Goal: Information Seeking & Learning: Find specific fact

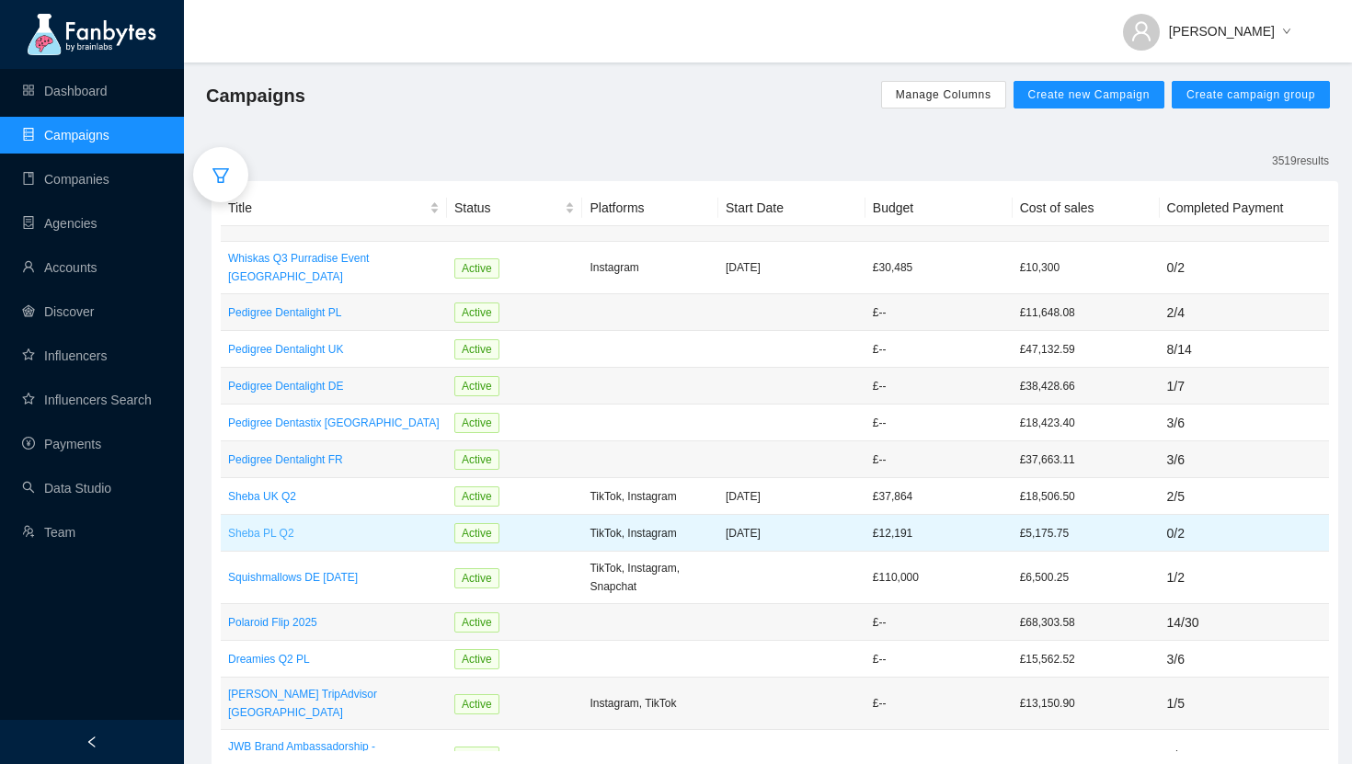
click at [265, 524] on p "Sheba PL Q2" at bounding box center [333, 533] width 211 height 18
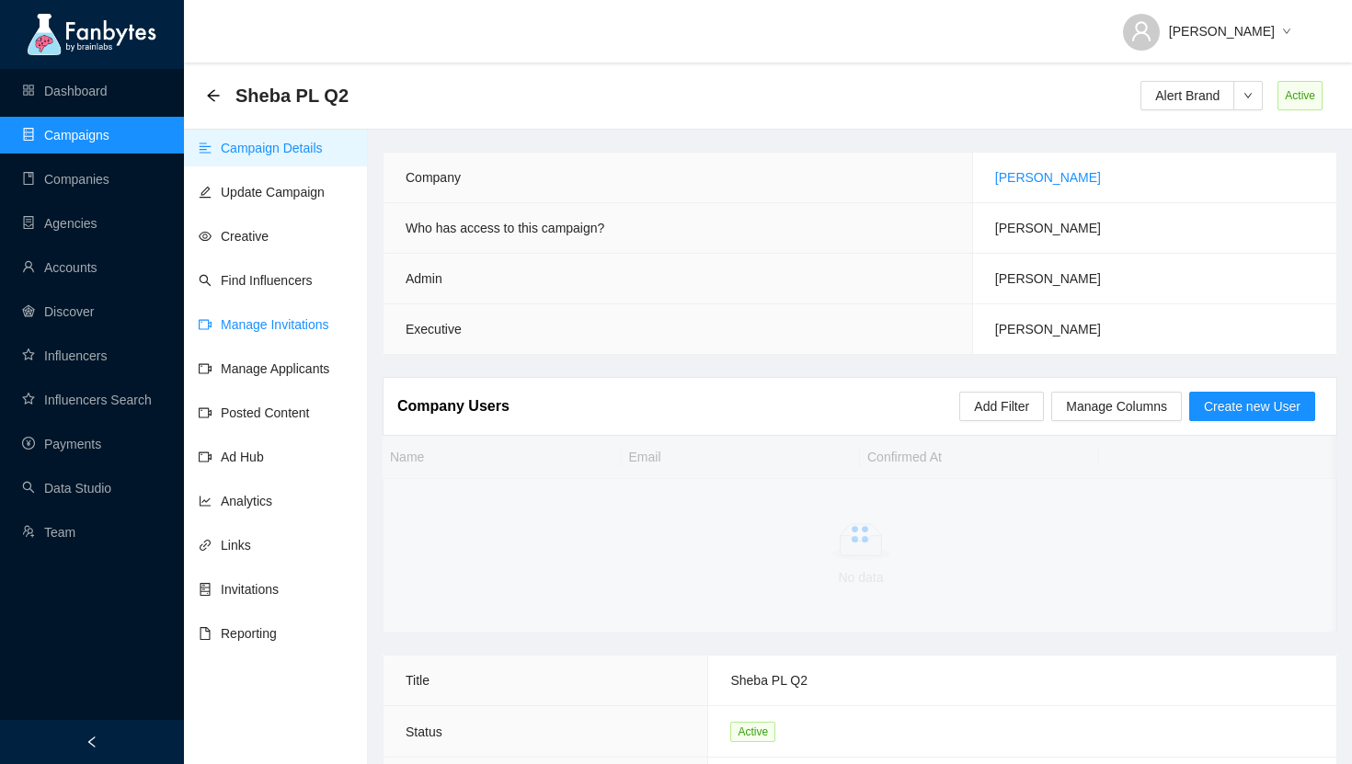
click at [230, 318] on link "Manage Invitations" at bounding box center [264, 324] width 131 height 15
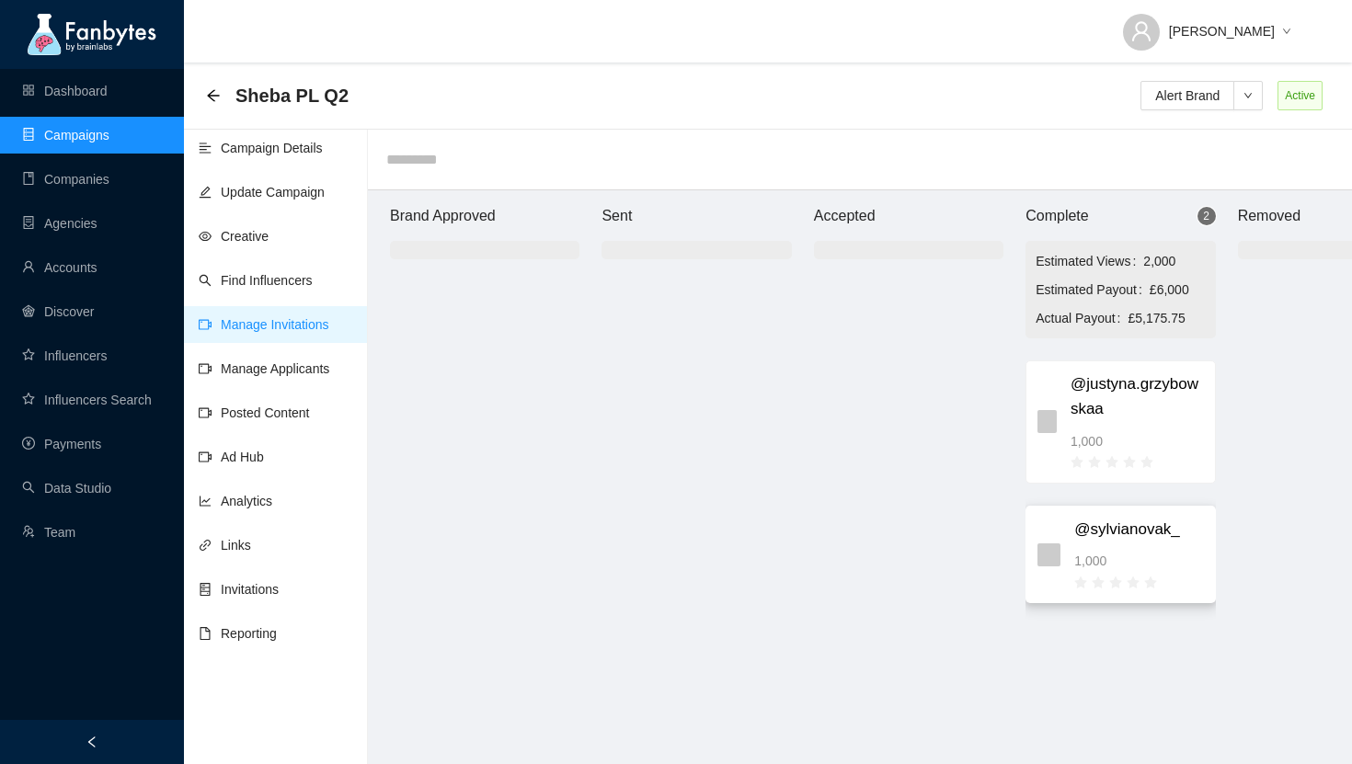
click at [1133, 538] on span "@sylvianovak_" at bounding box center [1138, 530] width 129 height 25
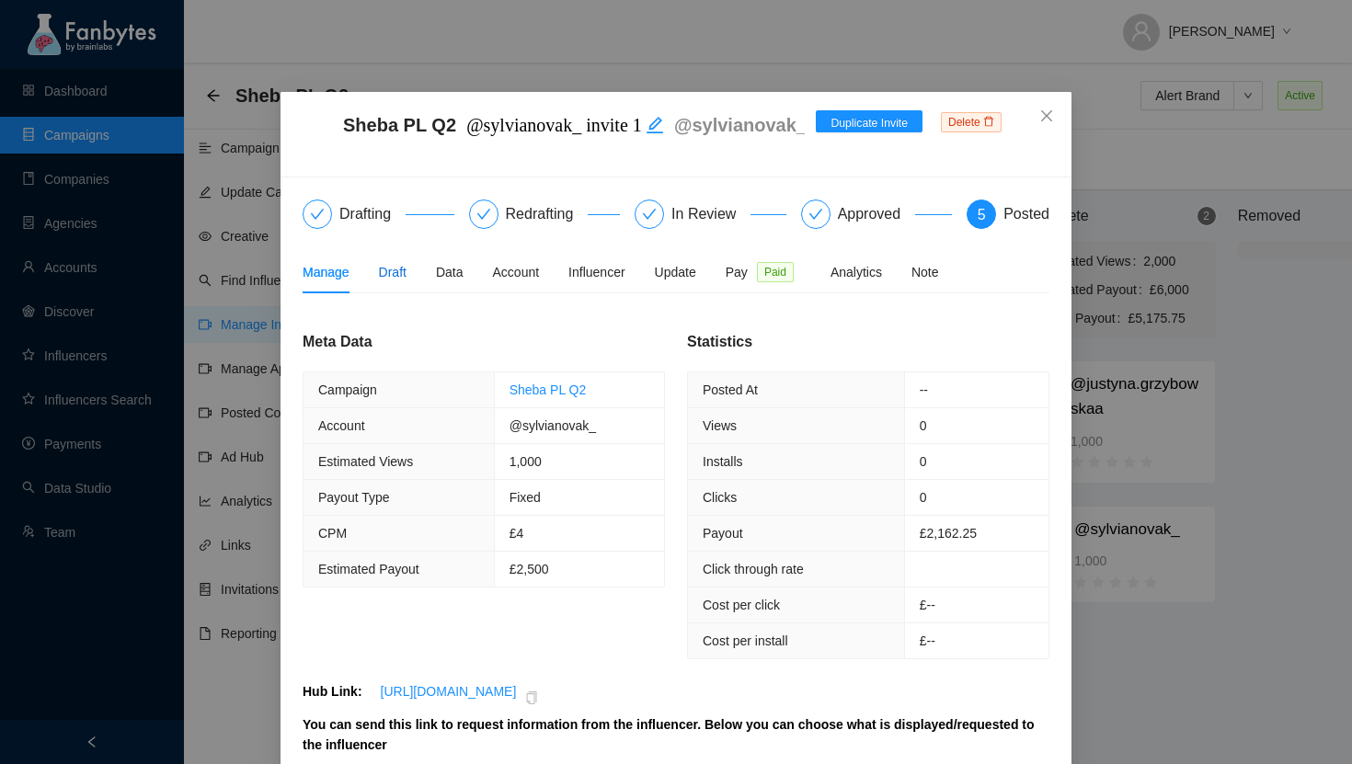
click at [383, 281] on div "Draft" at bounding box center [393, 272] width 28 height 20
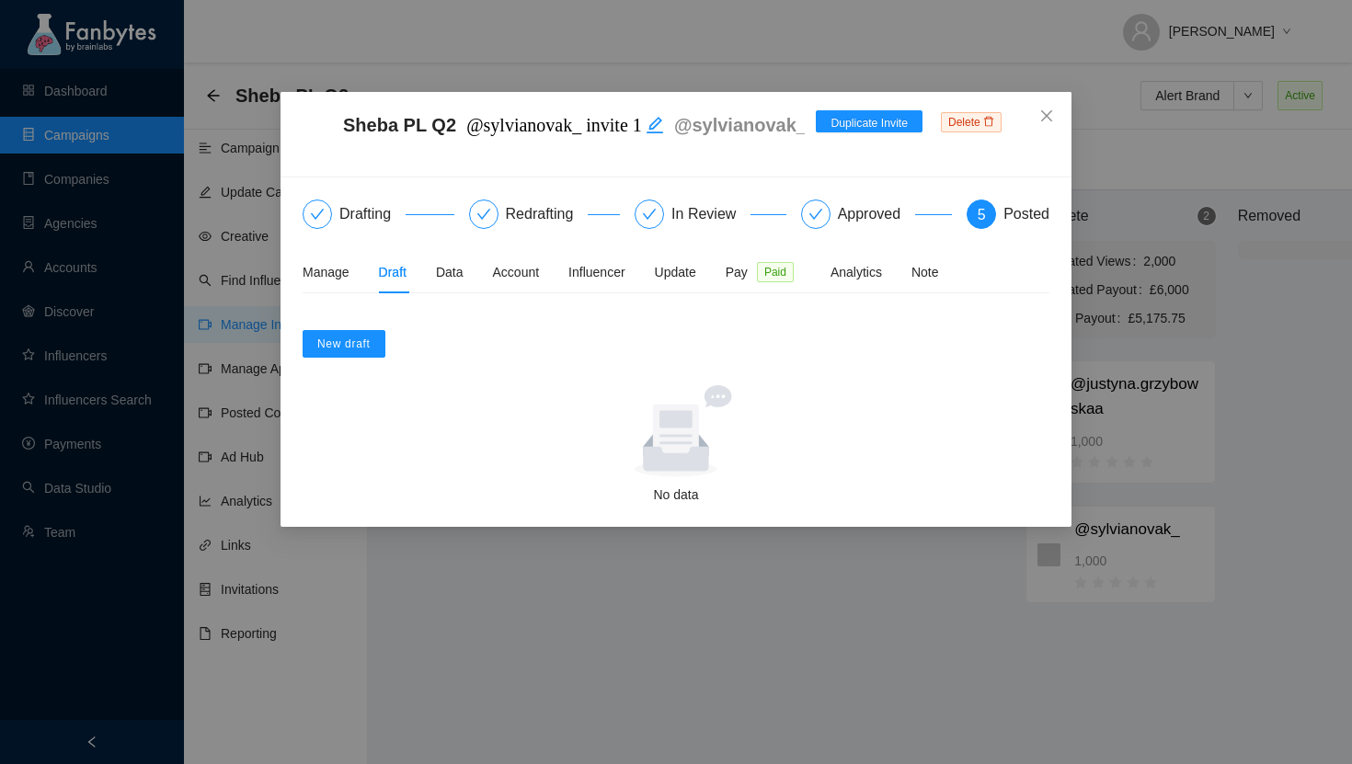
click at [733, 281] on div "Manage Draft Data Account Influencer Update Pay Paid Analytics Note" at bounding box center [620, 272] width 636 height 42
click at [748, 275] on span "Pay" at bounding box center [736, 272] width 22 height 20
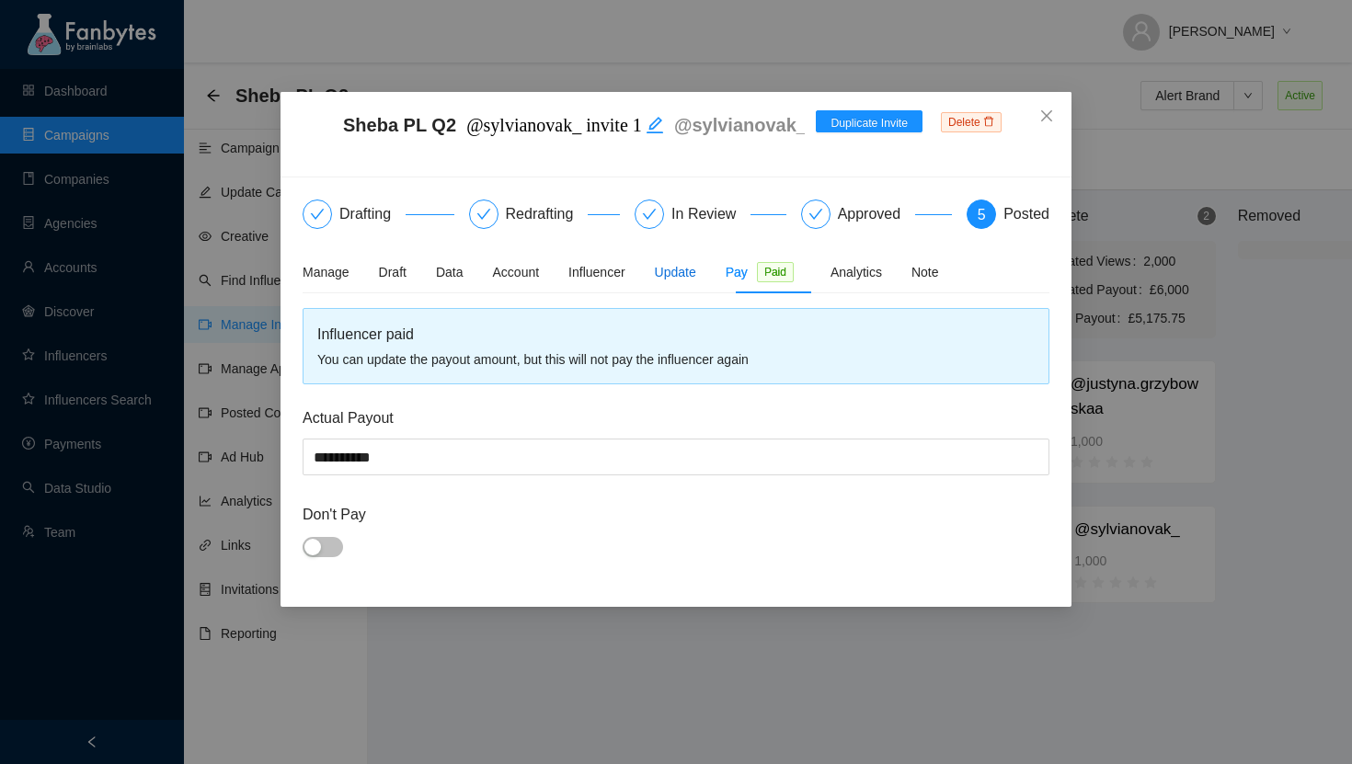
click at [691, 271] on div "Update" at bounding box center [675, 272] width 41 height 20
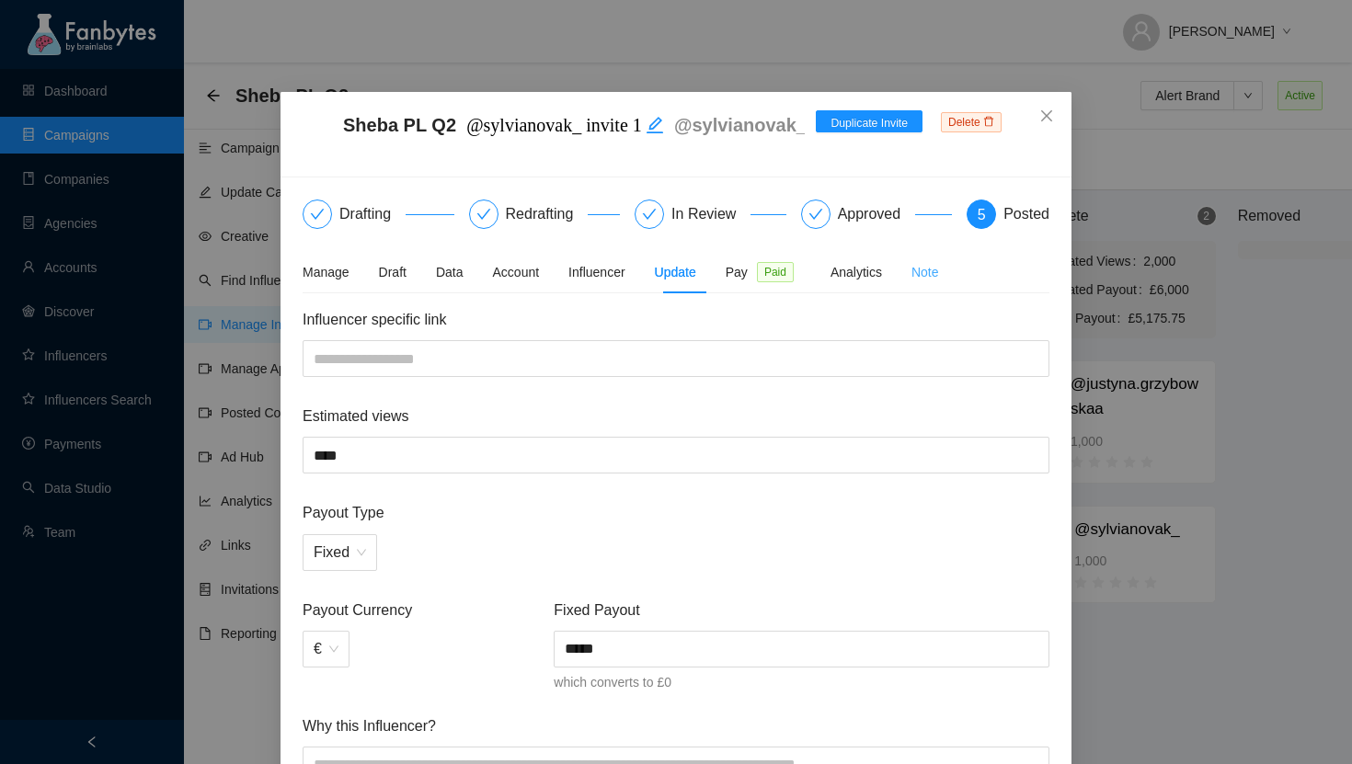
click at [929, 261] on div "Note" at bounding box center [925, 272] width 28 height 42
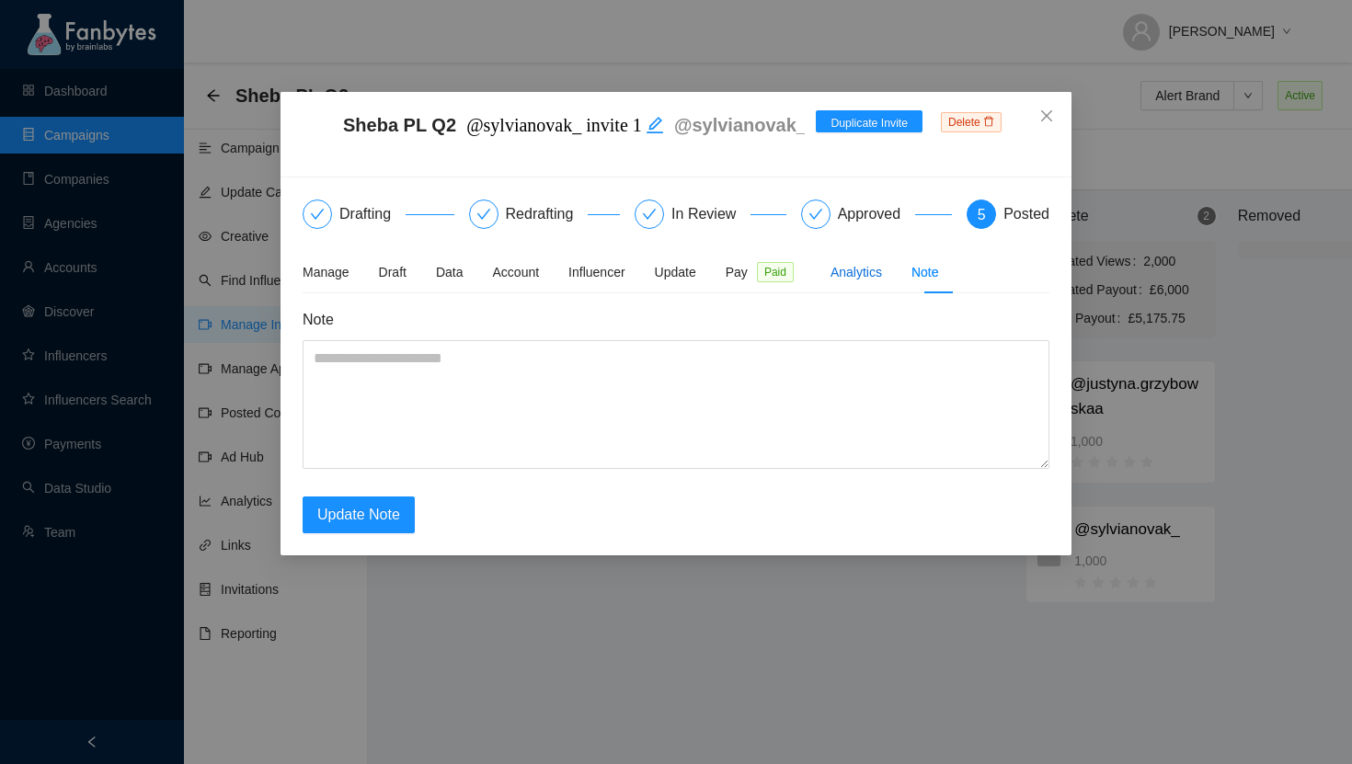
click at [871, 274] on div "Analytics" at bounding box center [855, 272] width 51 height 20
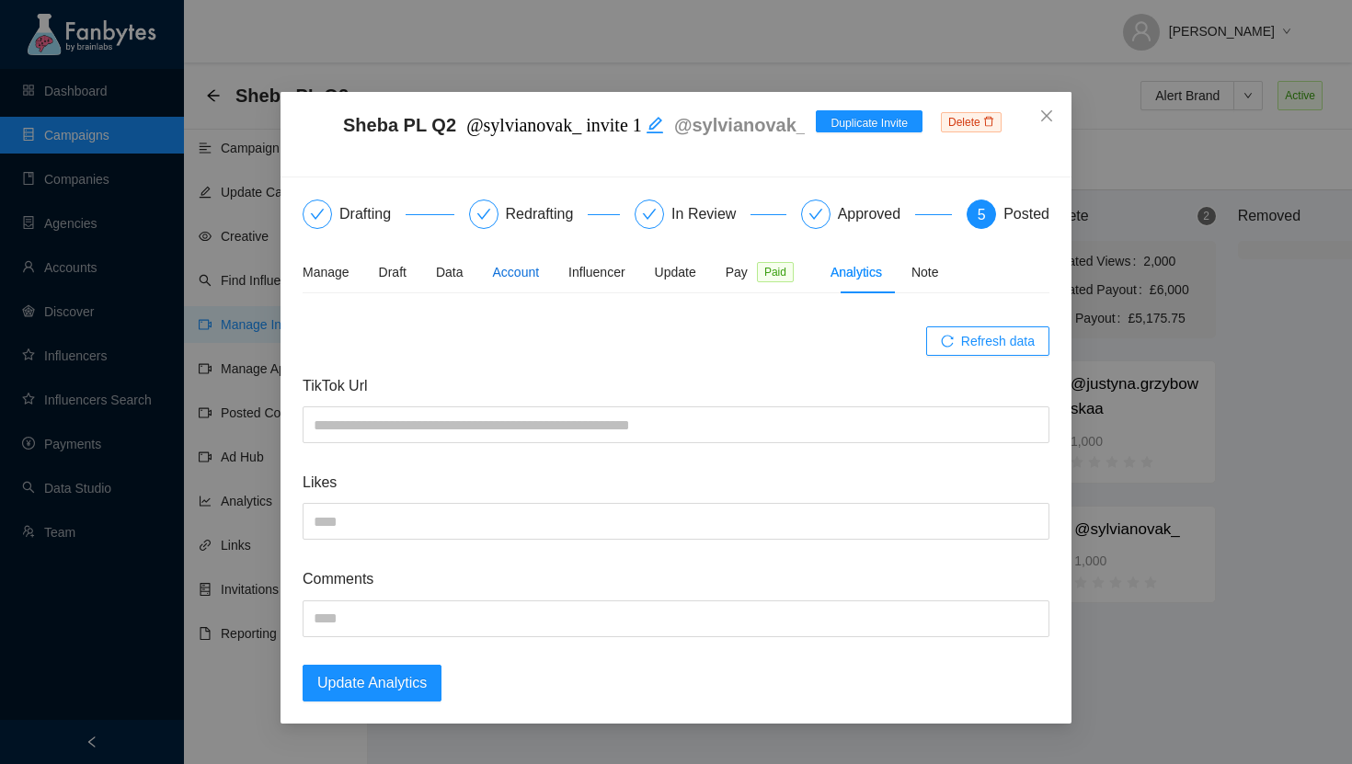
click at [511, 277] on div "Account" at bounding box center [516, 272] width 47 height 20
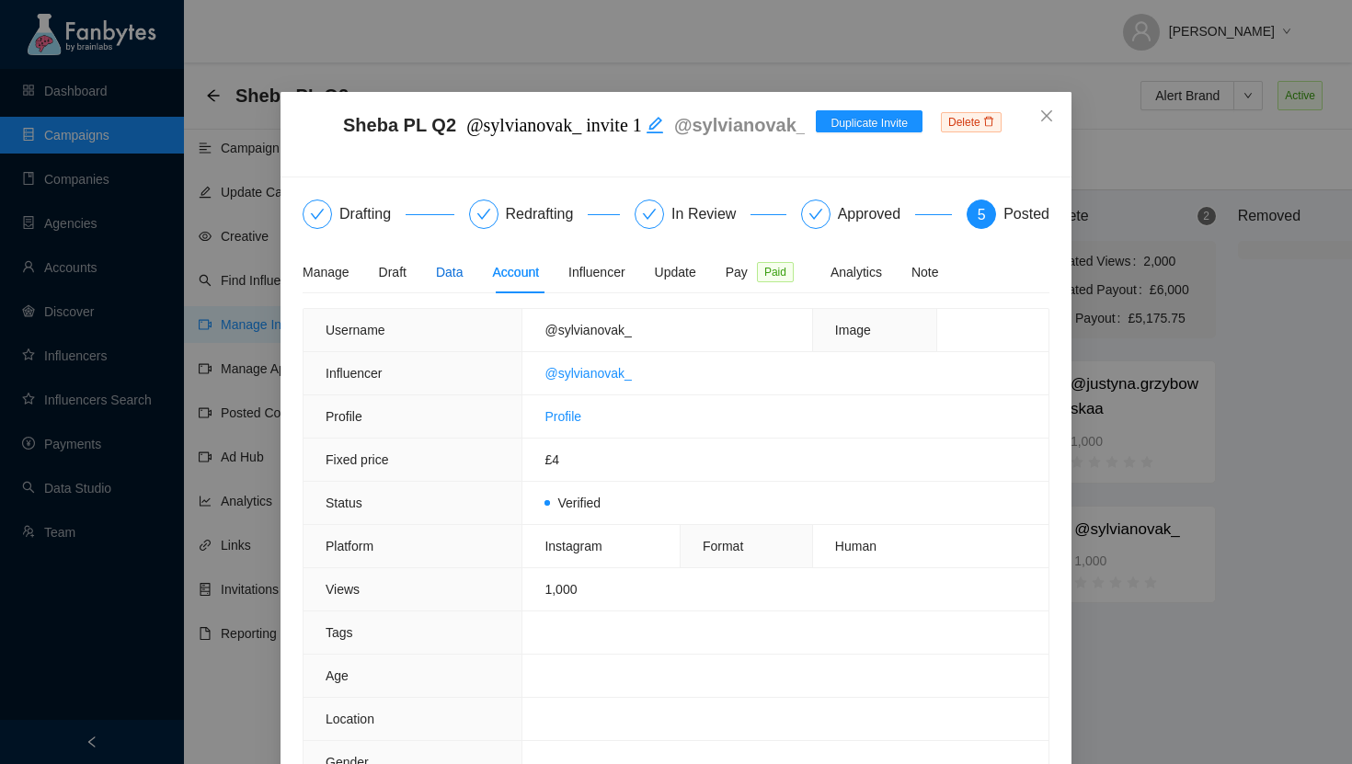
click at [455, 273] on div "Data" at bounding box center [450, 272] width 28 height 20
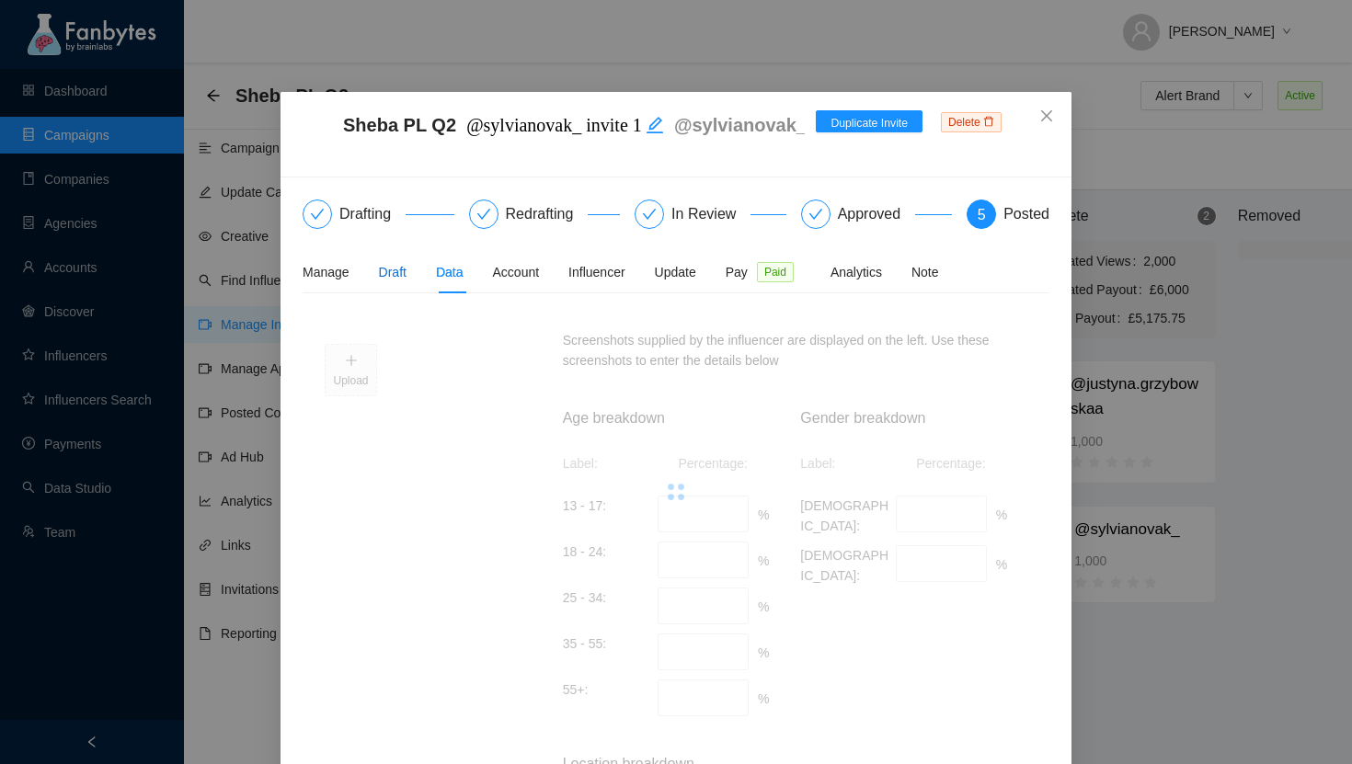
click at [385, 271] on div "Draft" at bounding box center [393, 272] width 28 height 20
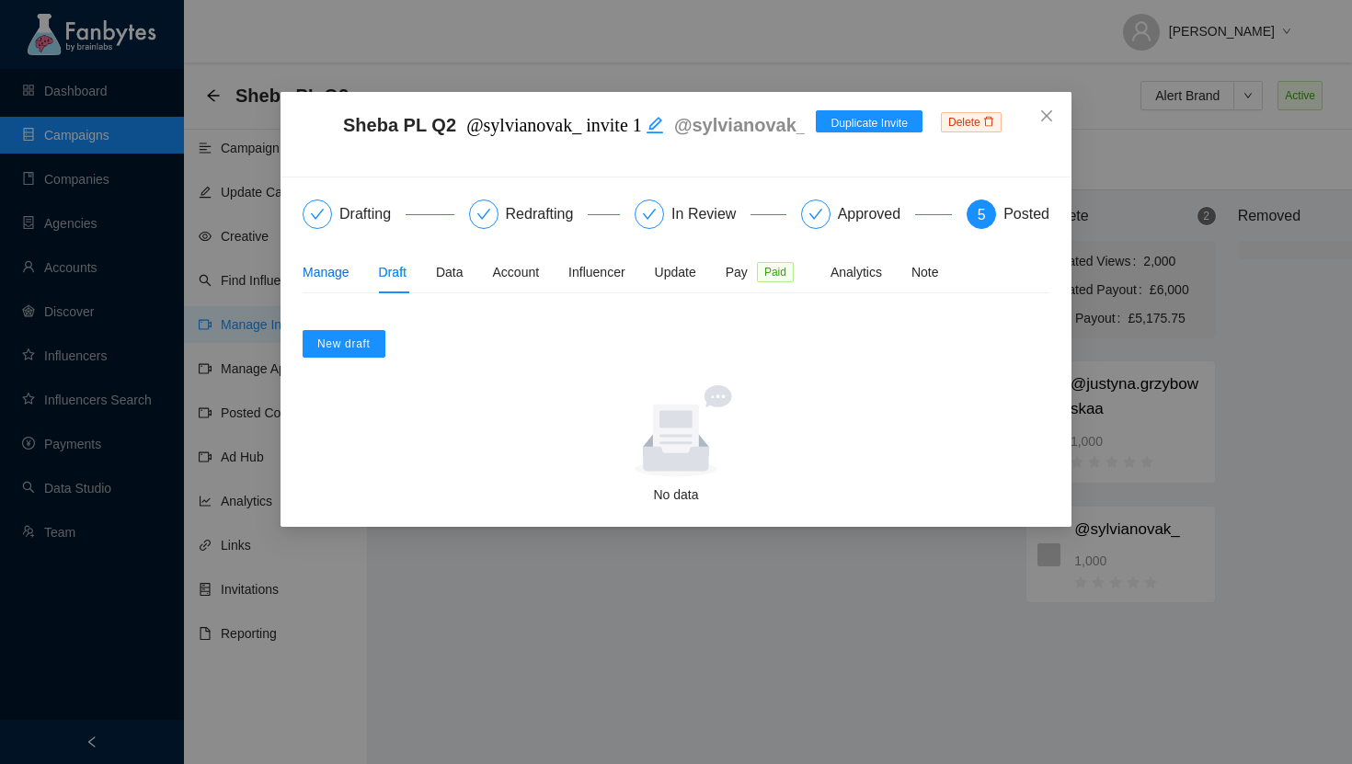
click at [340, 271] on div "Manage" at bounding box center [325, 272] width 47 height 20
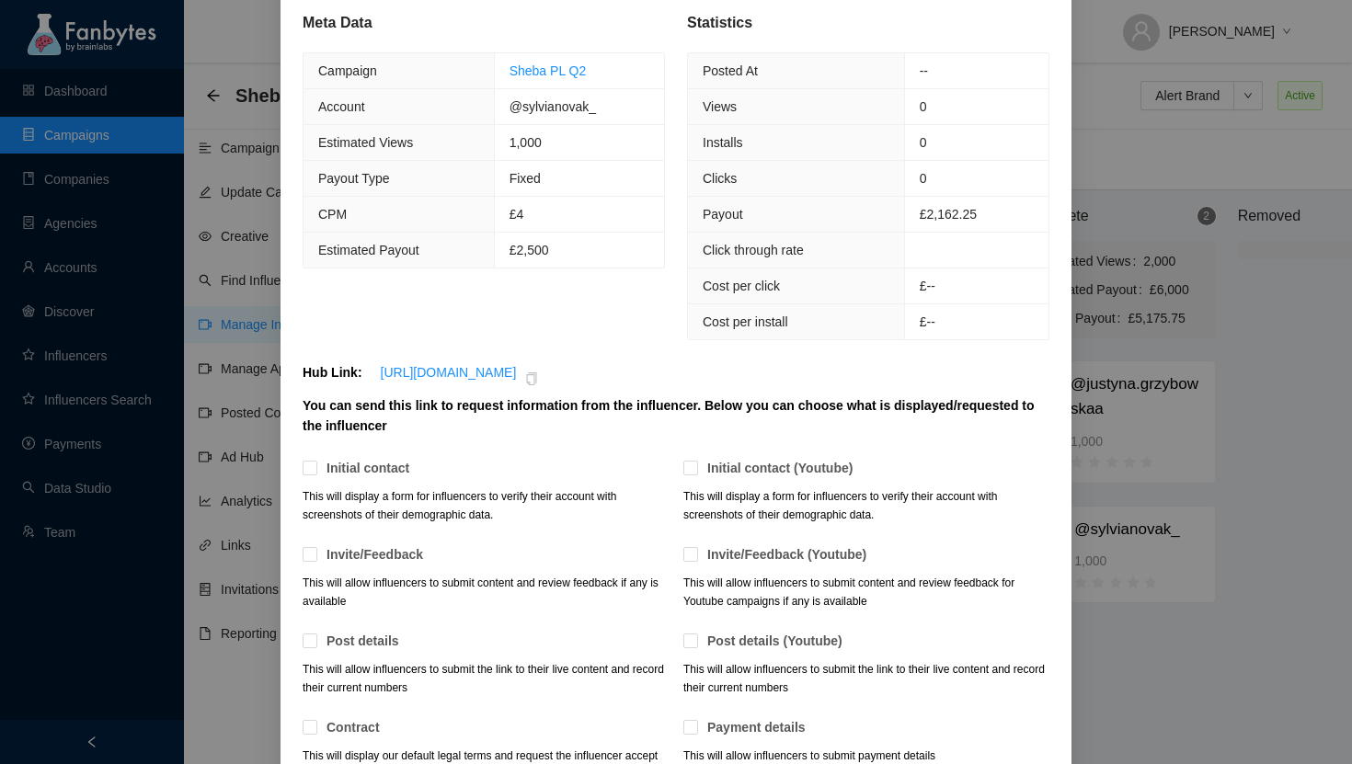
scroll to position [342, 0]
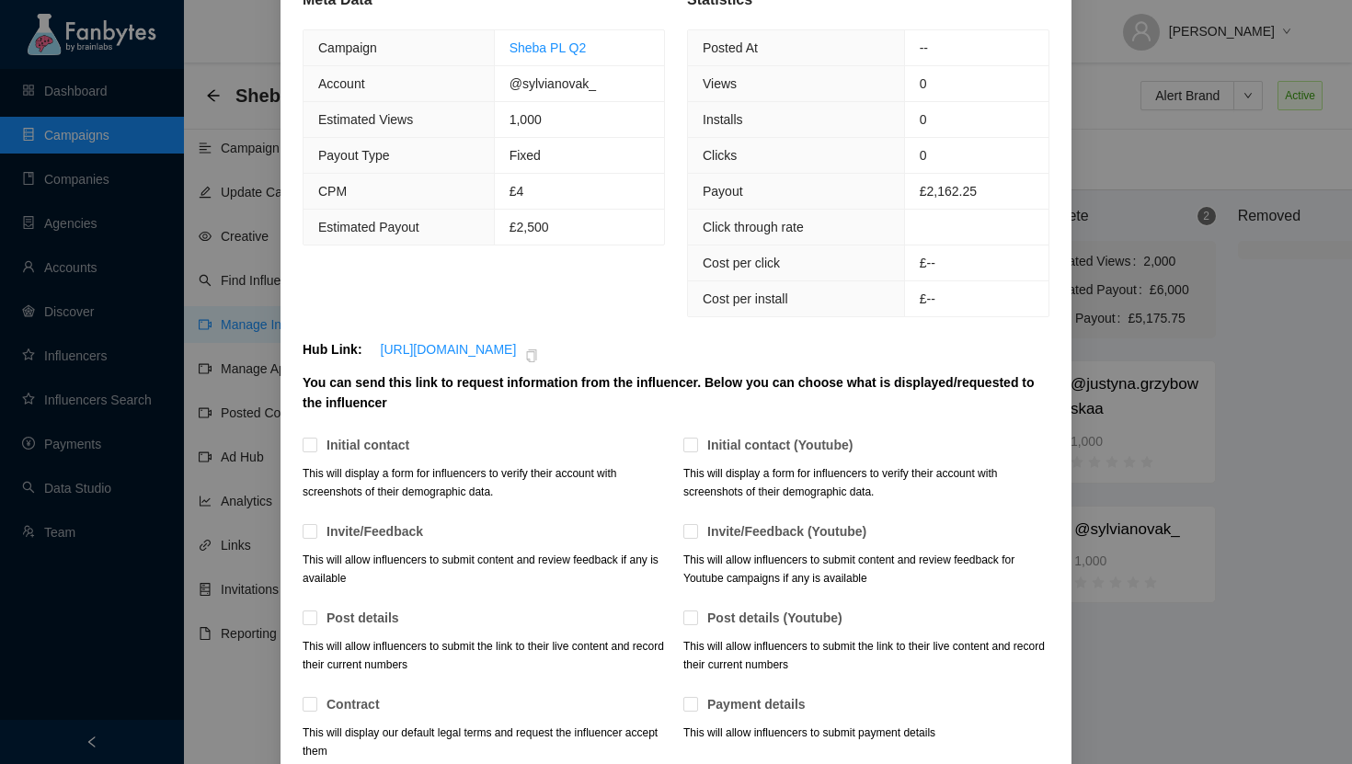
click at [1186, 561] on div "Sheba PL Q2 @sylvianovak_ invite 1 @sylvianovak_ Duplicate Invite Delete Drafti…" at bounding box center [676, 382] width 1352 height 764
click at [180, 348] on div "Sheba PL Q2 @sylvianovak_ invite 1 @sylvianovak_ Duplicate Invite Delete Drafti…" at bounding box center [676, 382] width 1352 height 764
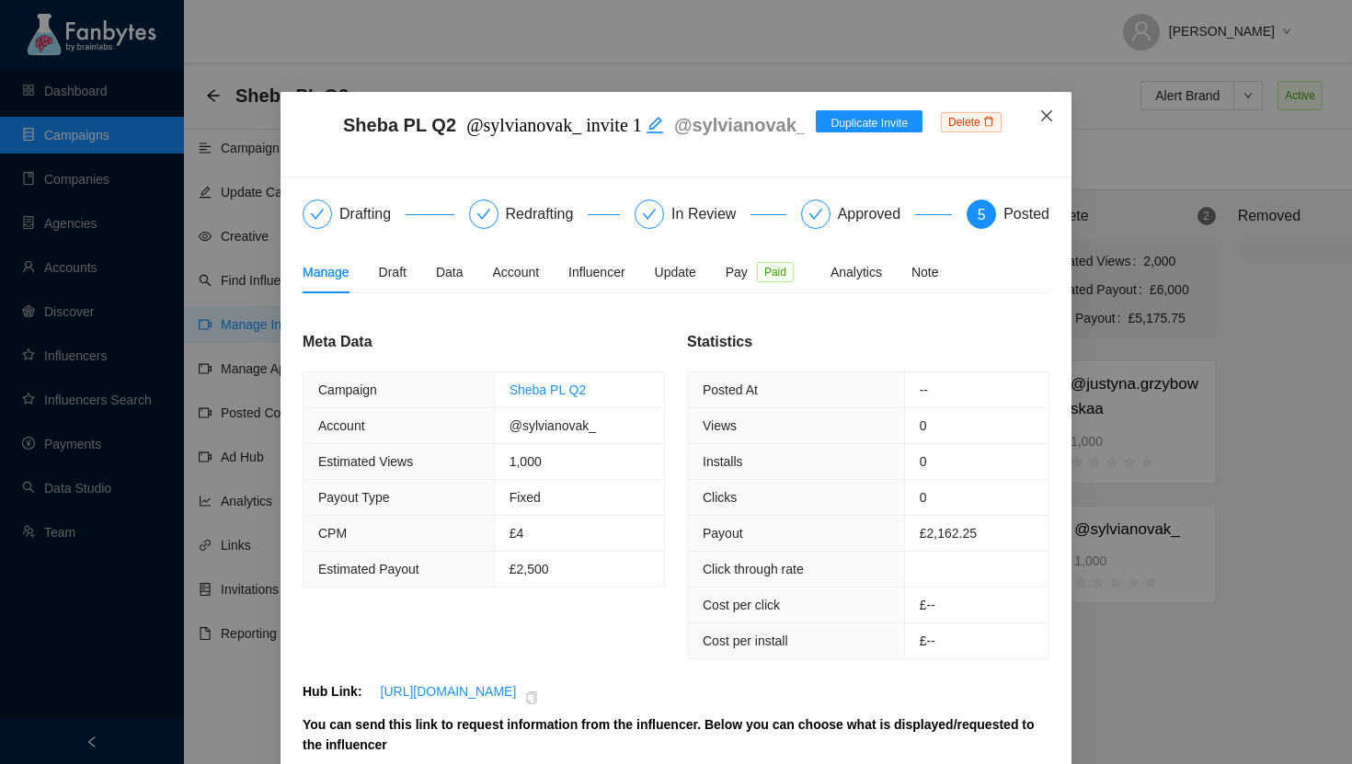
click at [1042, 117] on icon "close" at bounding box center [1046, 115] width 15 height 15
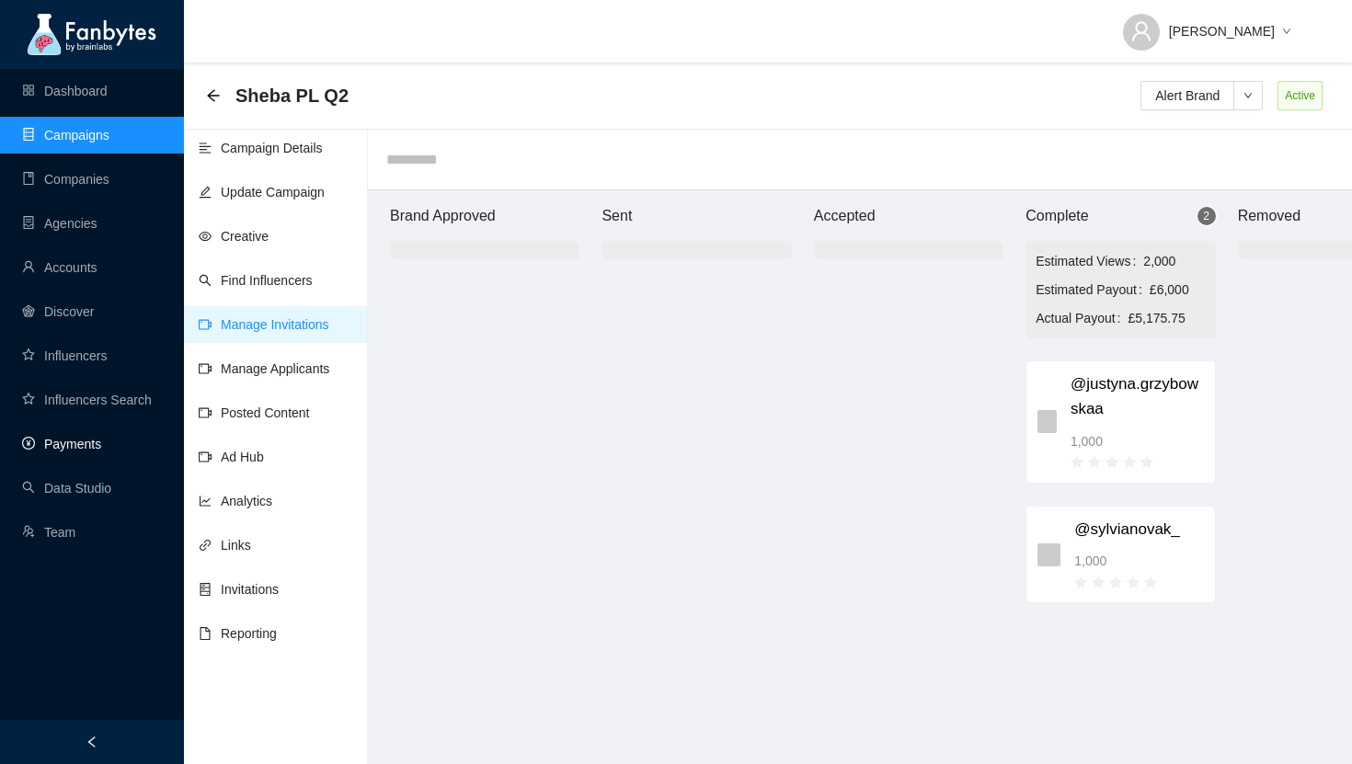
click at [89, 439] on link "Payments" at bounding box center [61, 444] width 79 height 15
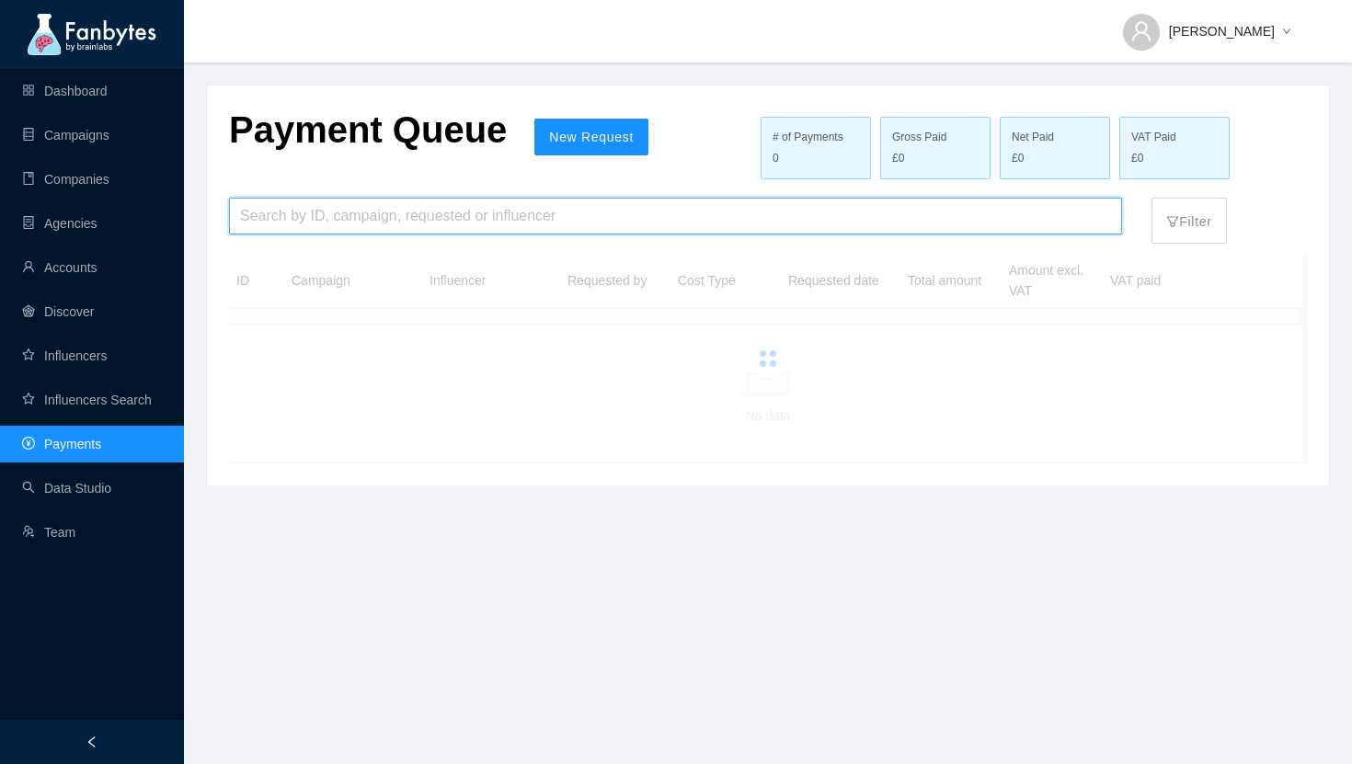
click at [422, 220] on input "search" at bounding box center [675, 216] width 871 height 35
type input "******"
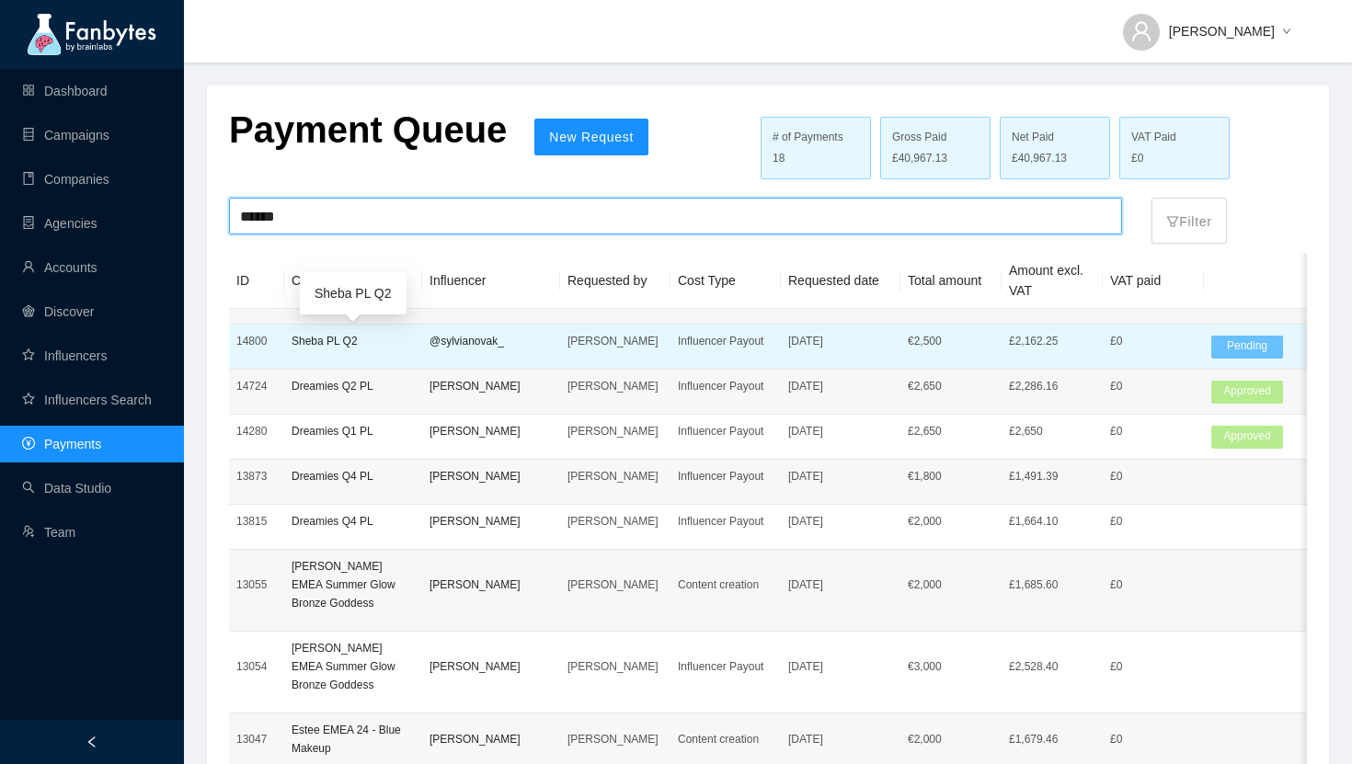
click at [370, 337] on p "Sheba PL Q2" at bounding box center [352, 341] width 123 height 18
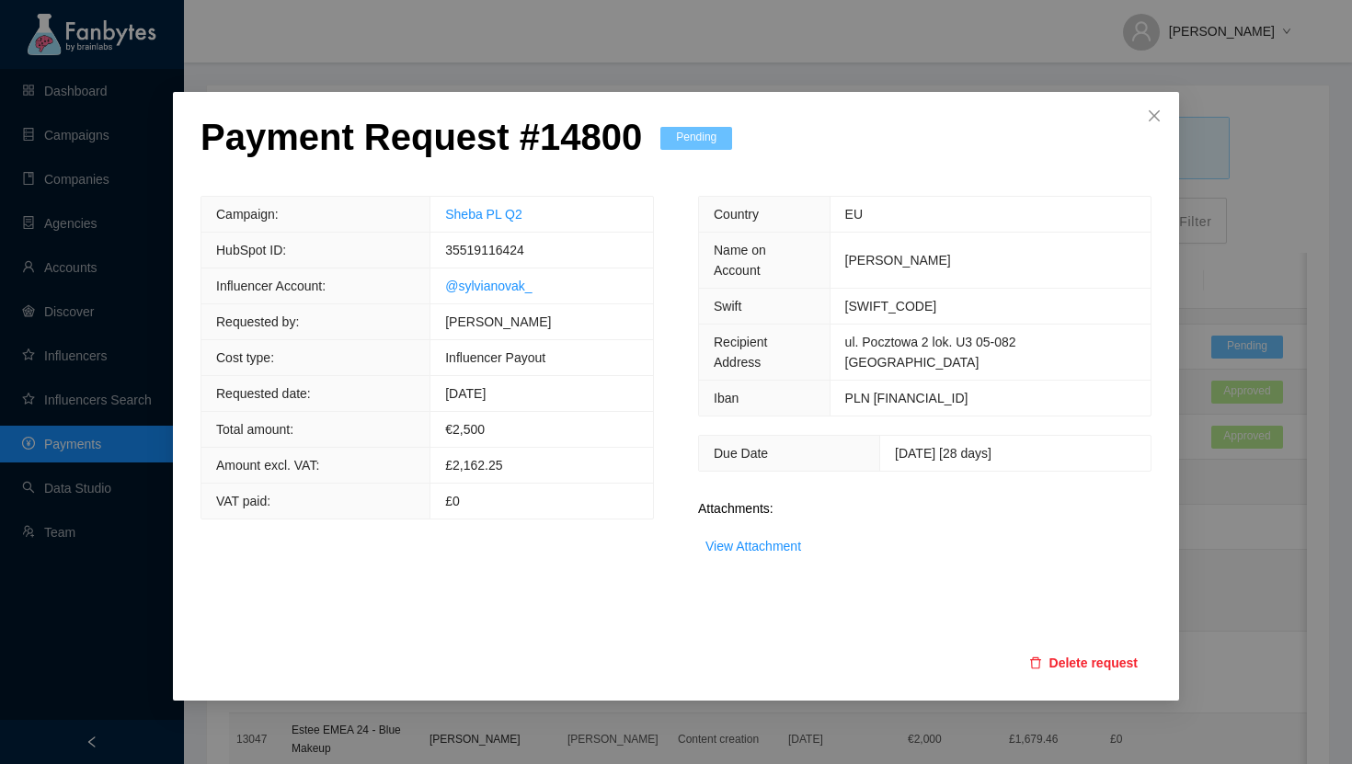
click at [333, 72] on div "Payment Request # 14800 Pending Campaign: Sheba PL Q2 HubSpot ID: 35519116424 I…" at bounding box center [676, 382] width 1352 height 764
click at [59, 412] on div "Payment Request # 14800 Pending Campaign: Sheba PL Q2 HubSpot ID: 35519116424 I…" at bounding box center [676, 382] width 1352 height 764
click at [76, 447] on div "Payment Request # 14800 Pending Campaign: Sheba PL Q2 HubSpot ID: 35519116424 I…" at bounding box center [676, 382] width 1352 height 764
click at [1152, 117] on icon "close" at bounding box center [1153, 115] width 11 height 11
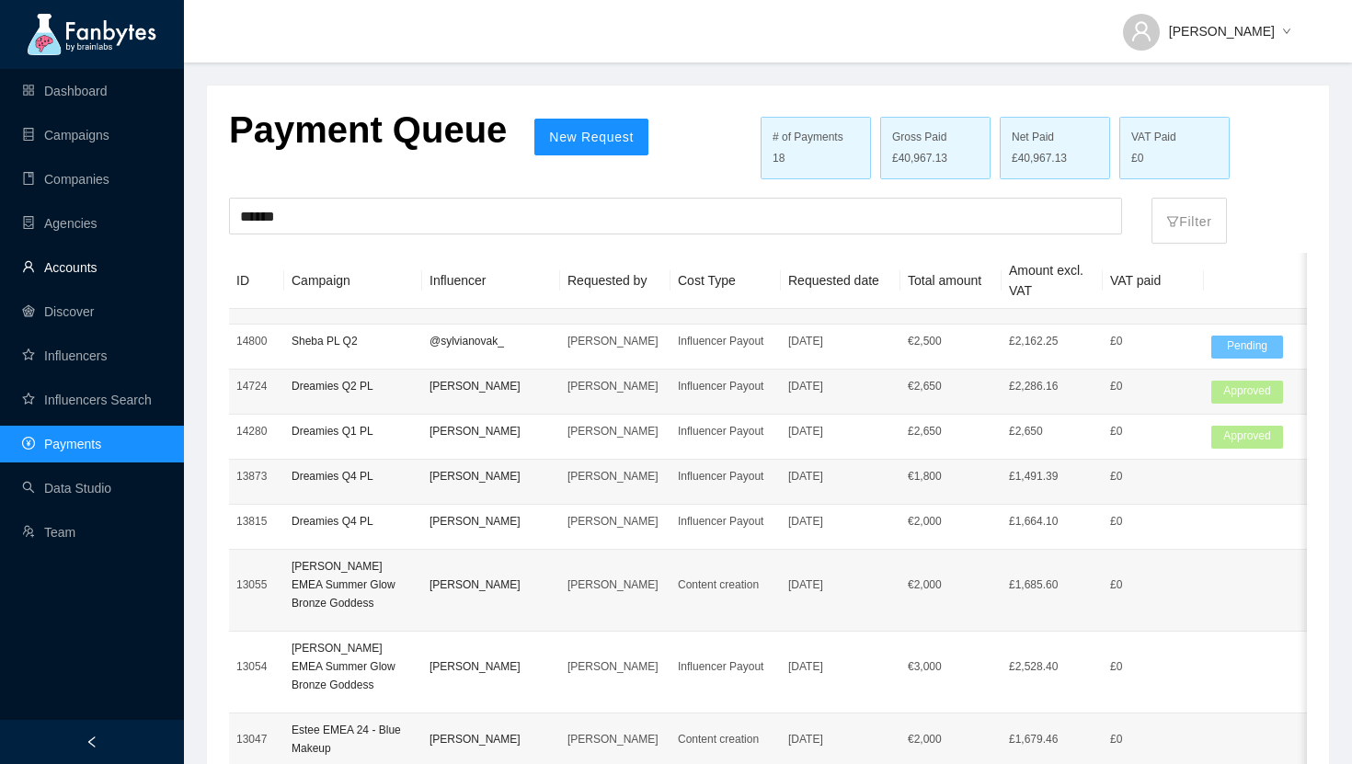
click at [97, 267] on link "Accounts" at bounding box center [59, 267] width 75 height 15
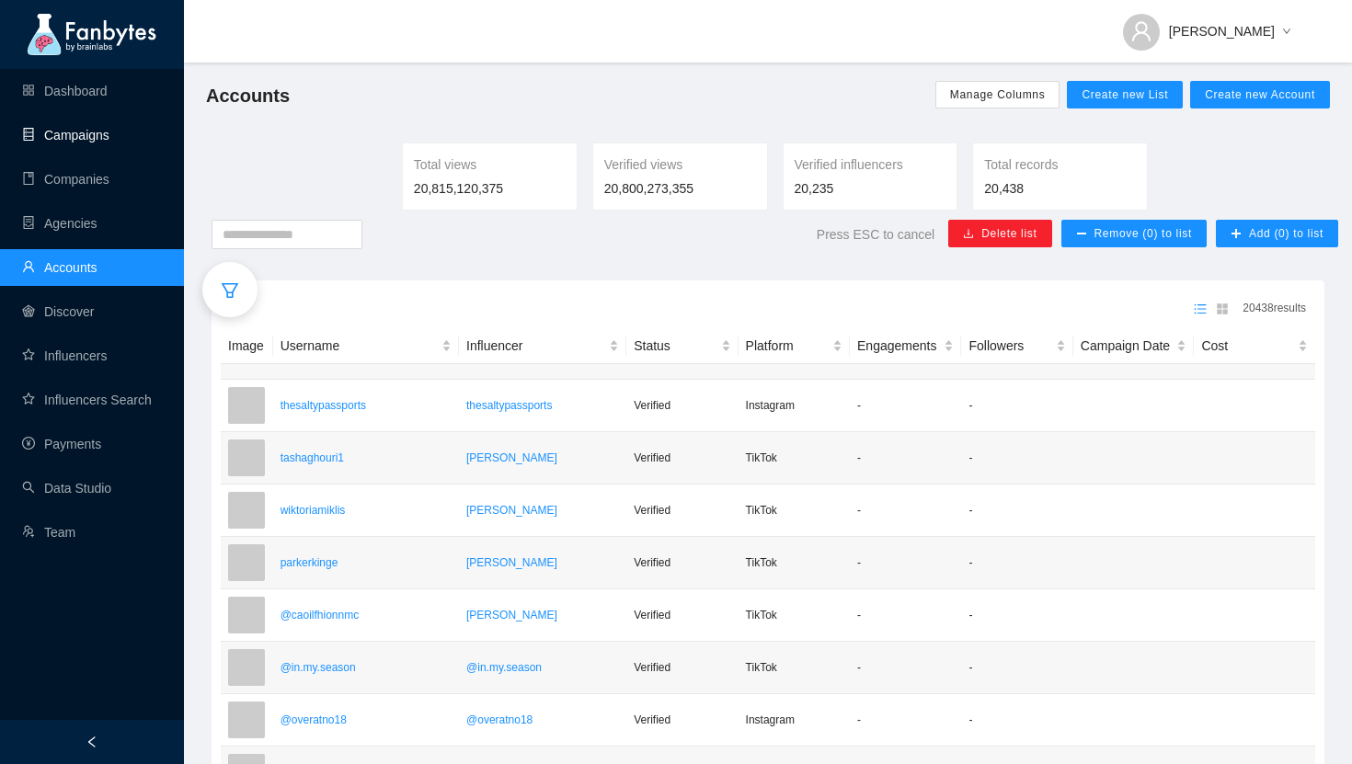
click at [83, 133] on link "Campaigns" at bounding box center [65, 135] width 87 height 15
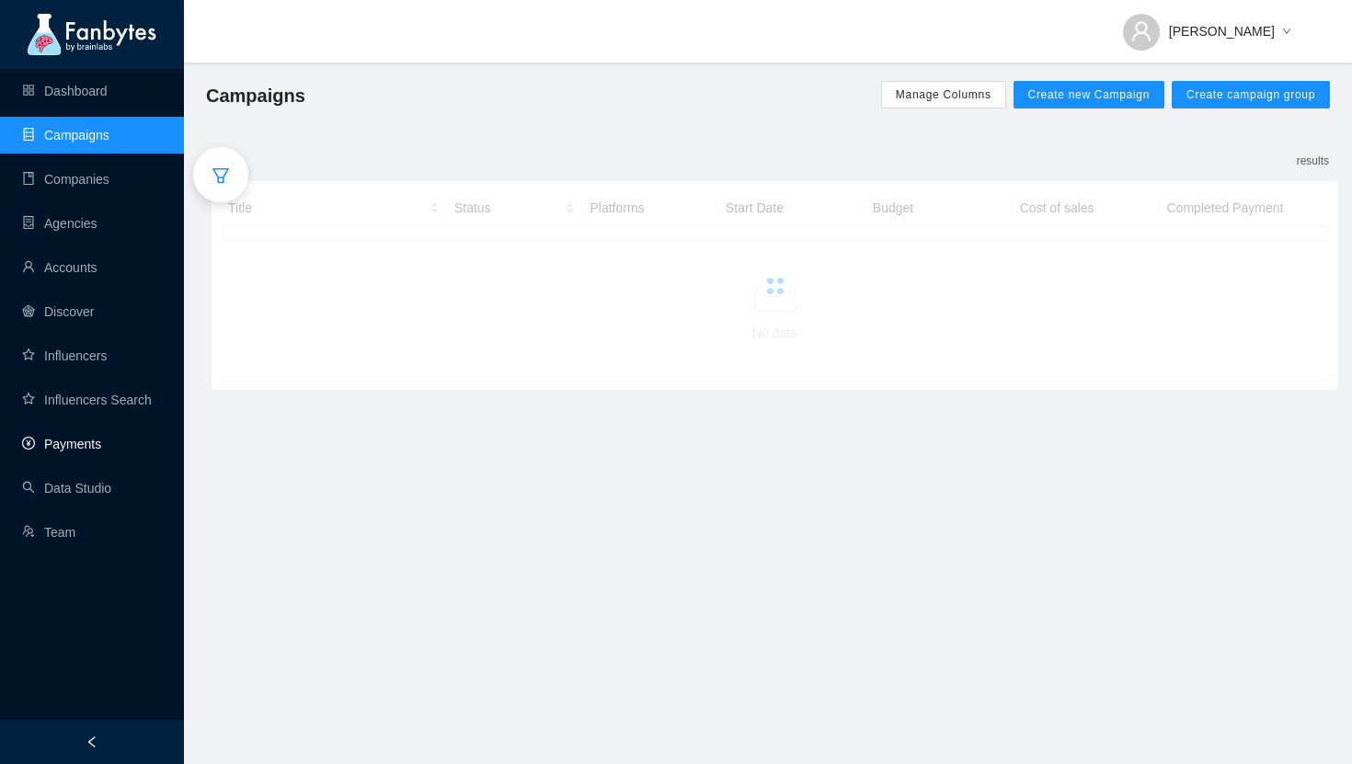
click at [75, 437] on link "Payments" at bounding box center [61, 444] width 79 height 15
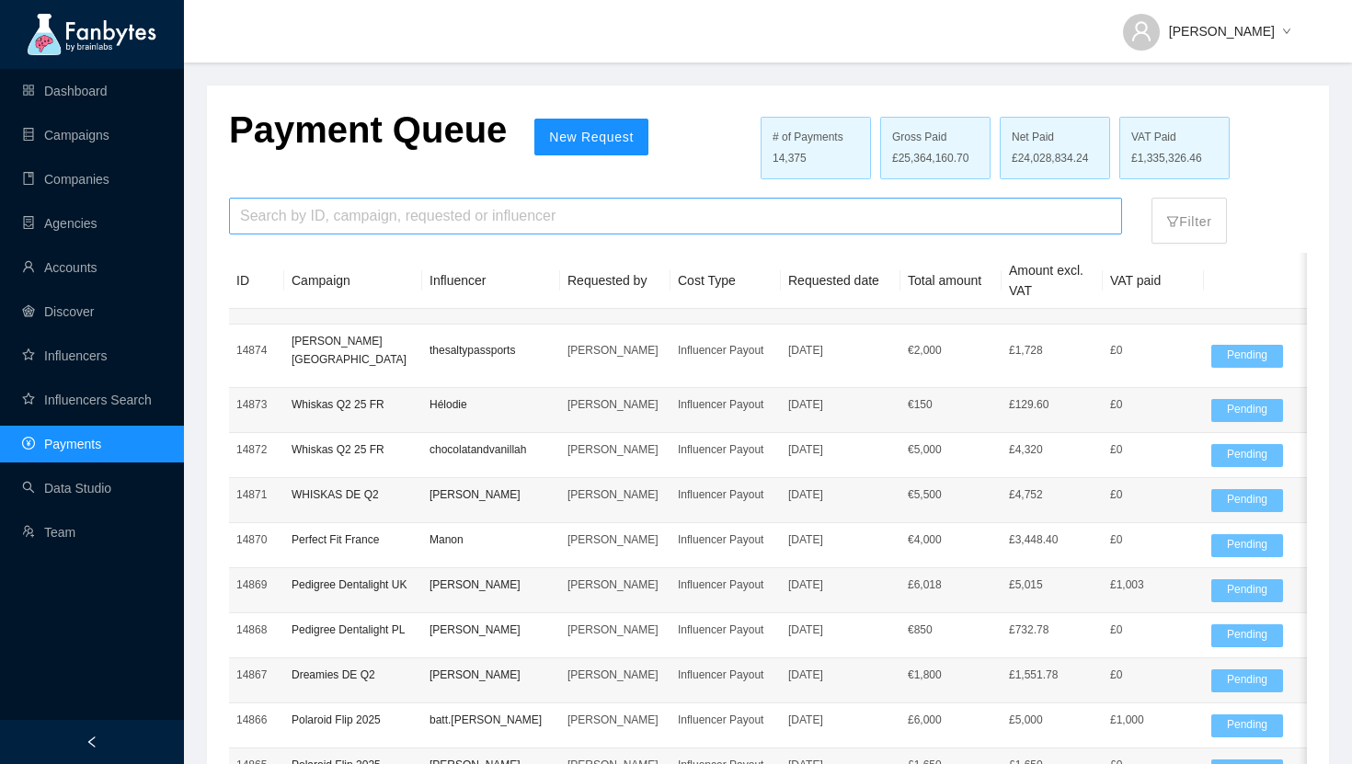
click at [348, 217] on input "search" at bounding box center [675, 216] width 871 height 35
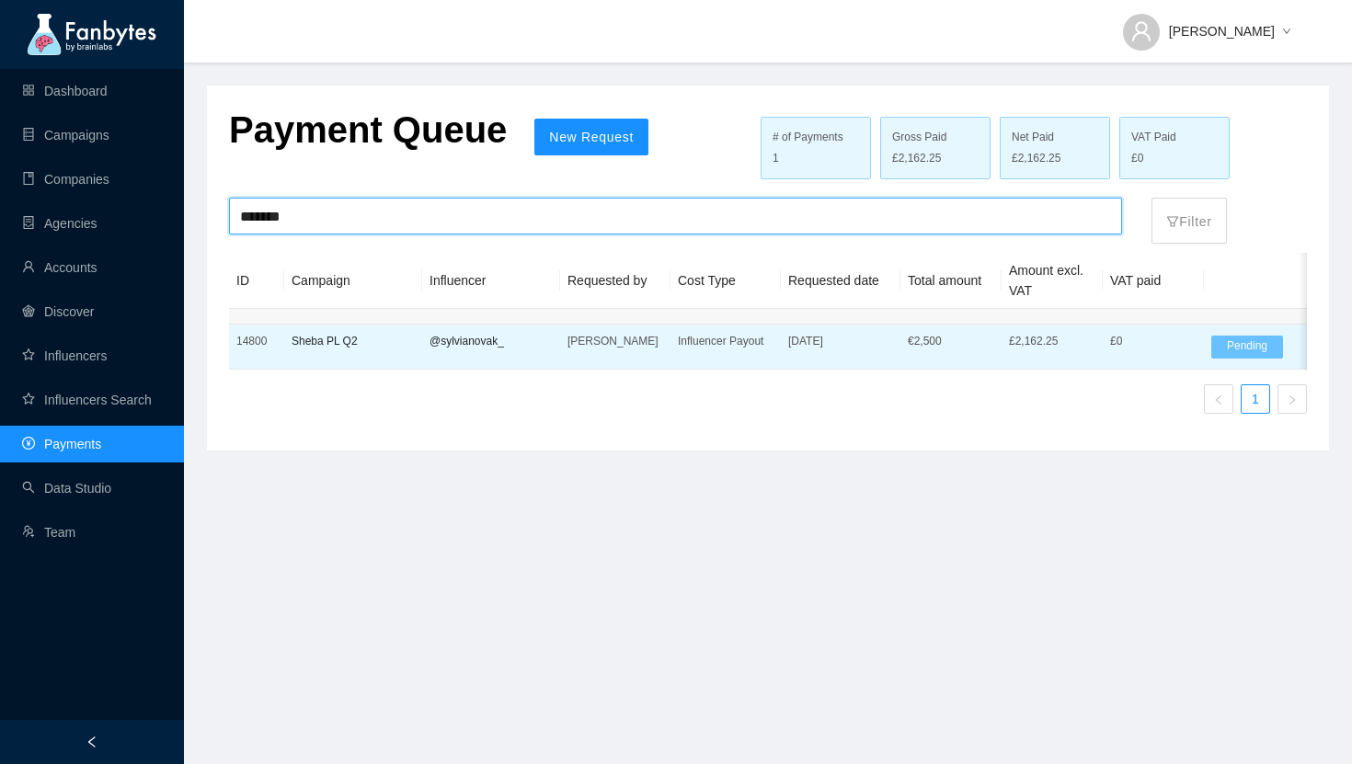
type input "*******"
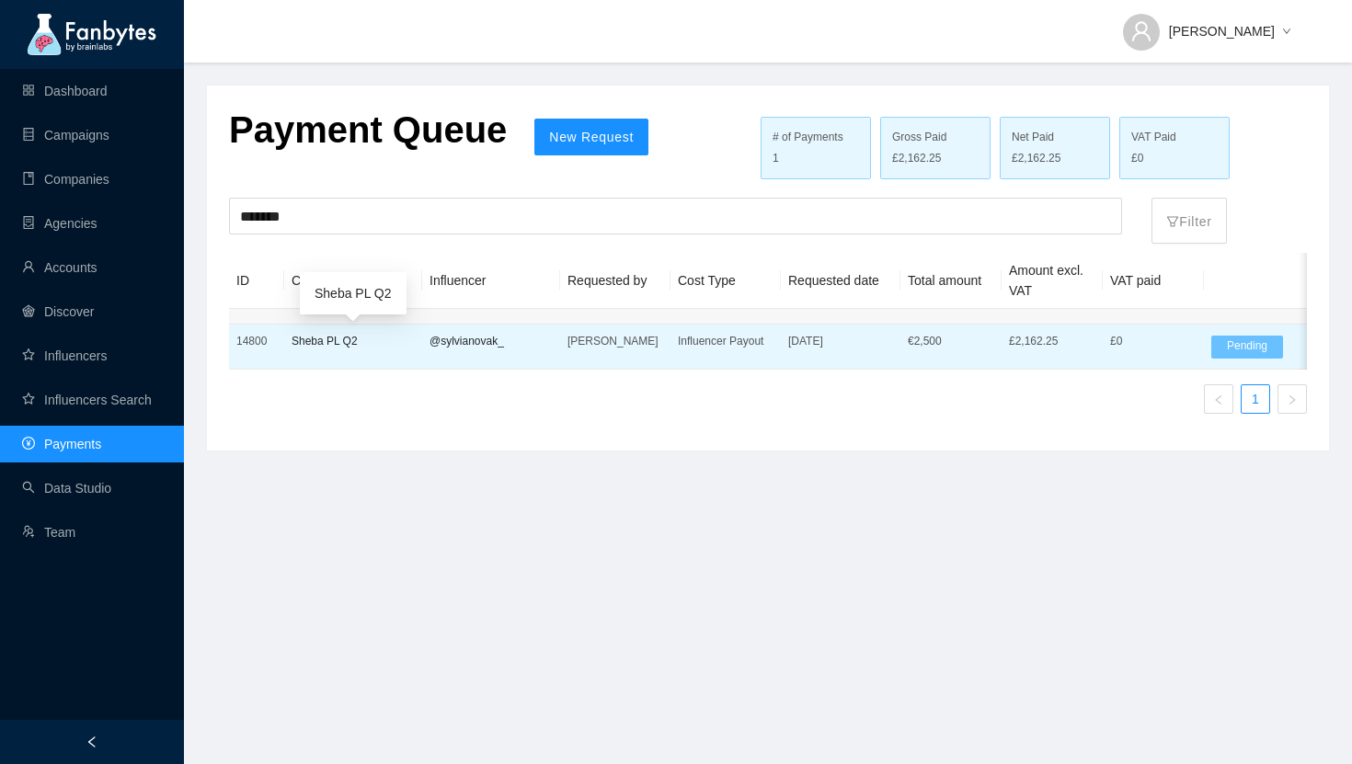
click at [385, 348] on p "Sheba PL Q2" at bounding box center [352, 341] width 123 height 18
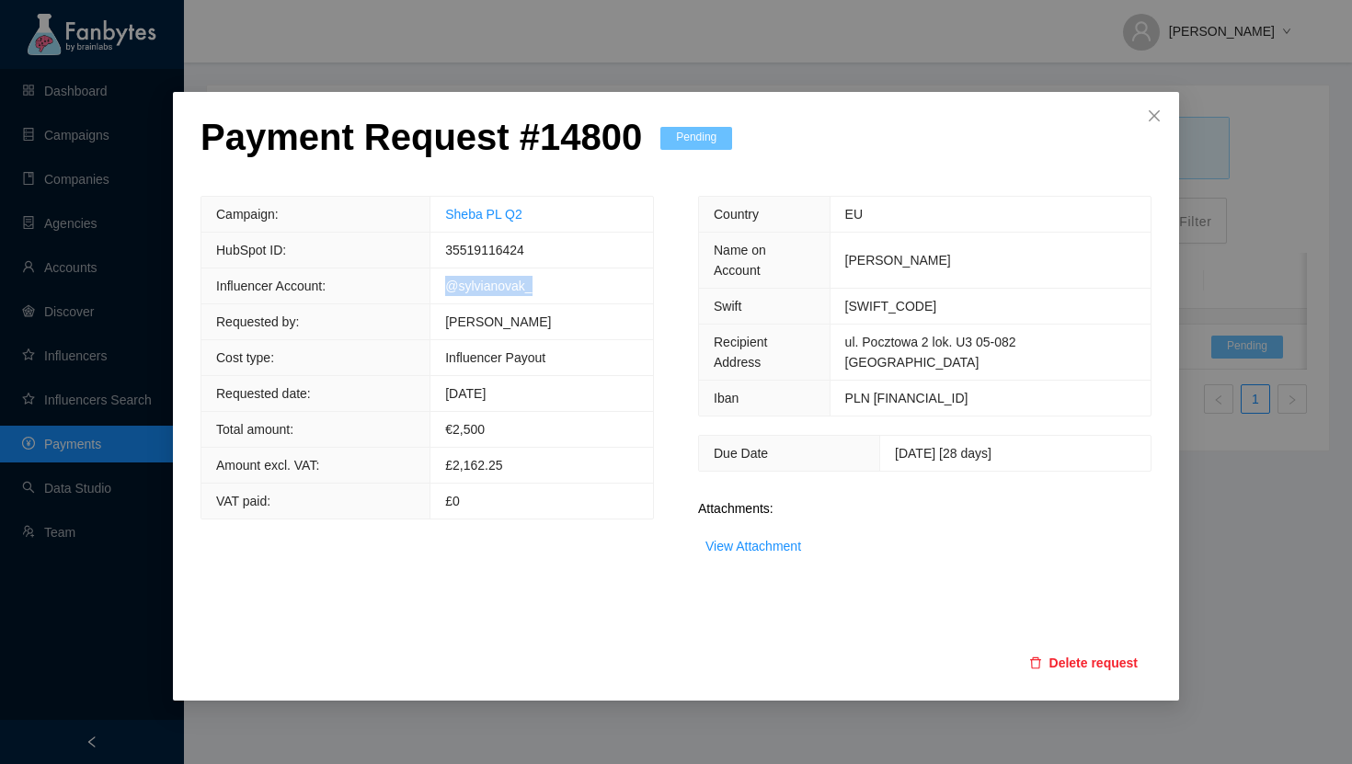
drag, startPoint x: 560, startPoint y: 278, endPoint x: 451, endPoint y: 278, distance: 109.4
click at [451, 278] on td "@sylvianovak_" at bounding box center [541, 286] width 223 height 36
copy link "@sylvianovak_"
click at [569, 287] on td "@sylvianovak_" at bounding box center [541, 286] width 223 height 36
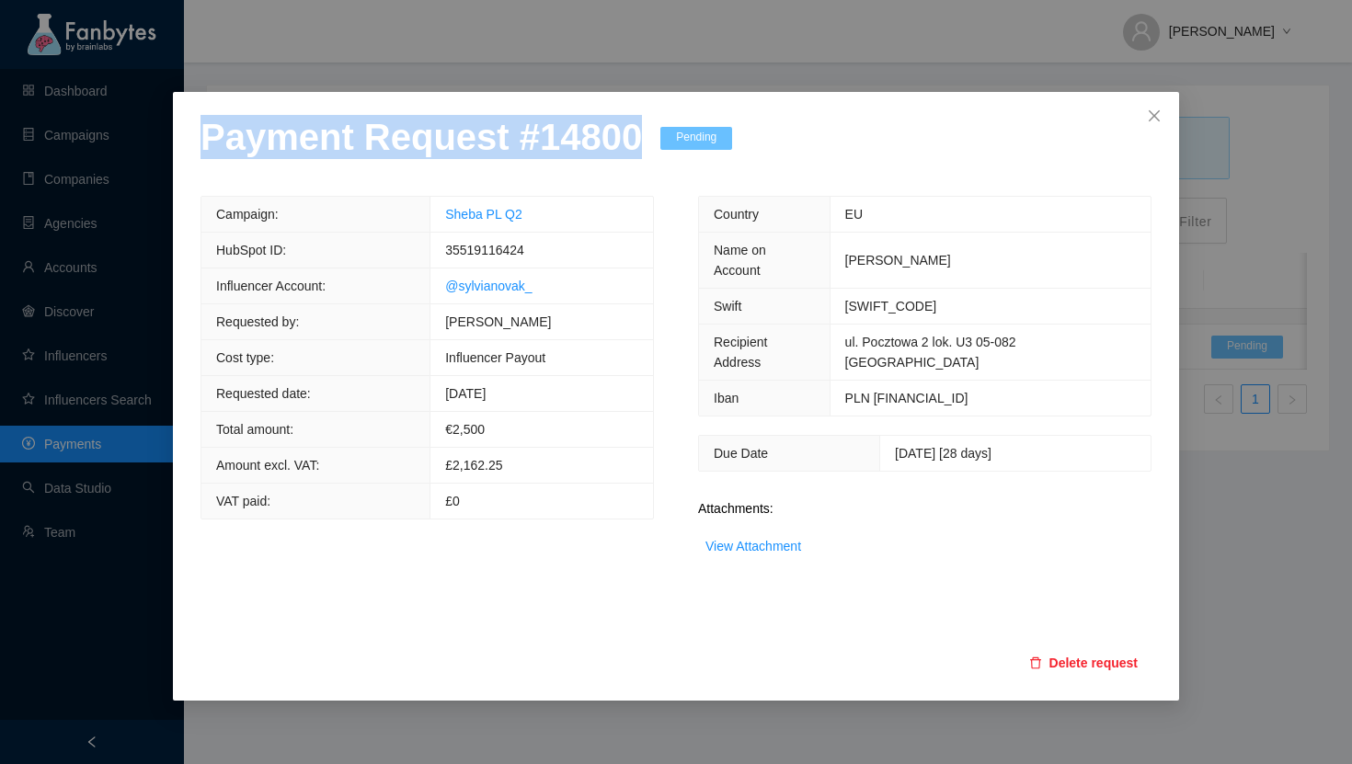
drag, startPoint x: 198, startPoint y: 138, endPoint x: 615, endPoint y: 168, distance: 418.5
click at [615, 168] on div "Payment Request # 14800 Pending Campaign: Sheba PL Q2 HubSpot ID: 35519116424 I…" at bounding box center [676, 396] width 1006 height 609
copy p "Payment Request # 14800"
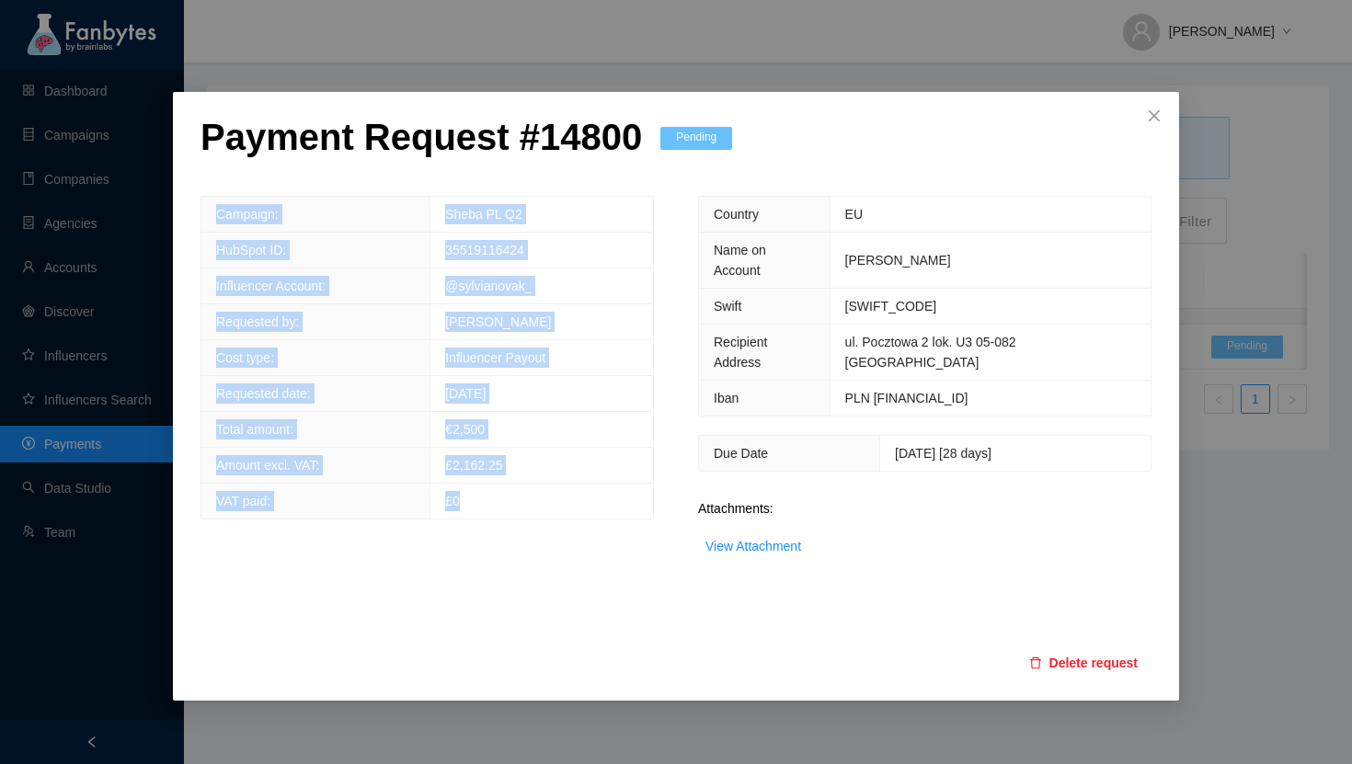
drag, startPoint x: 209, startPoint y: 211, endPoint x: 536, endPoint y: 508, distance: 441.4
click at [536, 508] on tbody "Campaign: Sheba PL Q2 HubSpot ID: 35519116424 Influencer Account: @sylvianovak_…" at bounding box center [426, 358] width 451 height 322
copy tbody "Campaign: Sheba PL Q2 HubSpot ID: 35519116424 Influencer Account: @sylvianovak_…"
click at [538, 210] on td "Sheba PL Q2" at bounding box center [541, 215] width 223 height 36
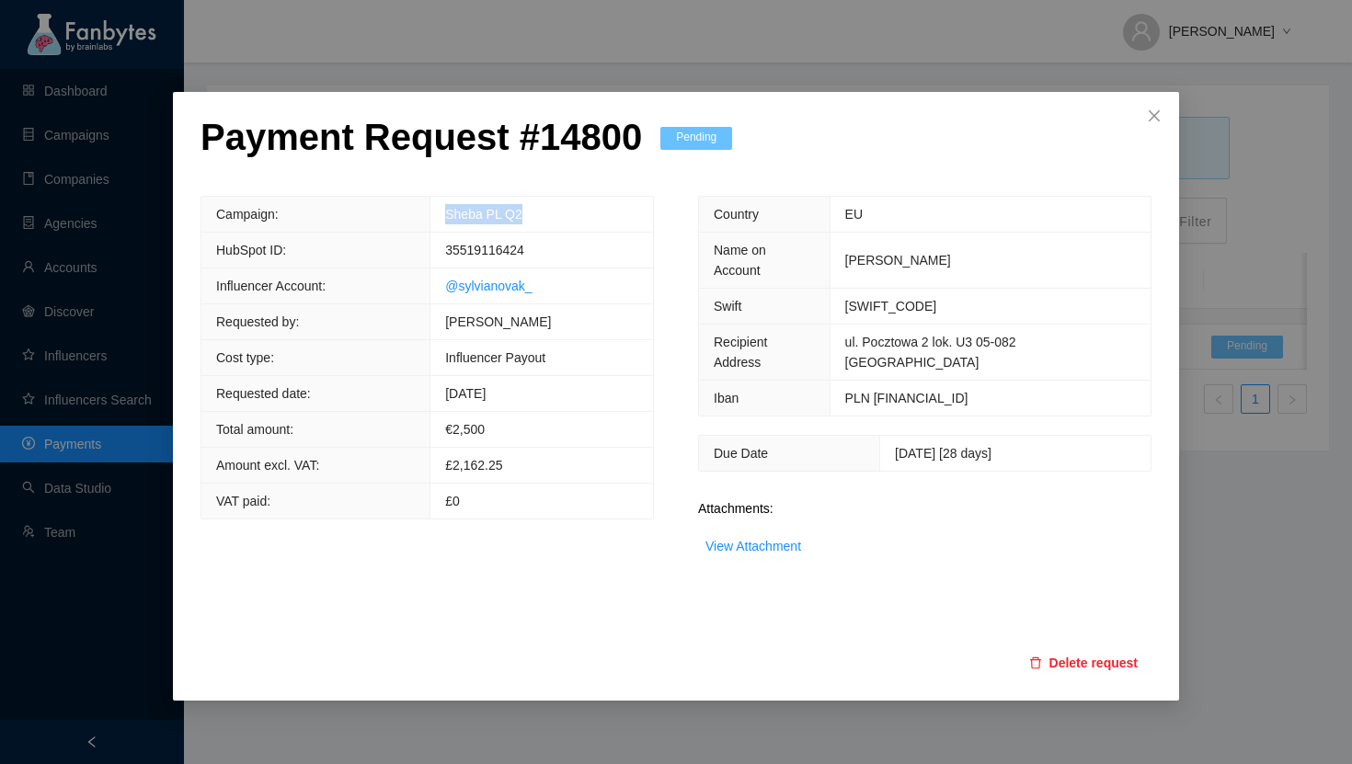
drag, startPoint x: 546, startPoint y: 216, endPoint x: 451, endPoint y: 215, distance: 94.7
click at [451, 215] on td "Sheba PL Q2" at bounding box center [541, 215] width 223 height 36
copy link "Sheba PL Q2"
click at [400, 714] on div "Payment Request # 14800 Pending Campaign: Sheba PL Q2 HubSpot ID: 35519116424 I…" at bounding box center [676, 382] width 1352 height 764
